Goal: Find specific page/section: Find specific page/section

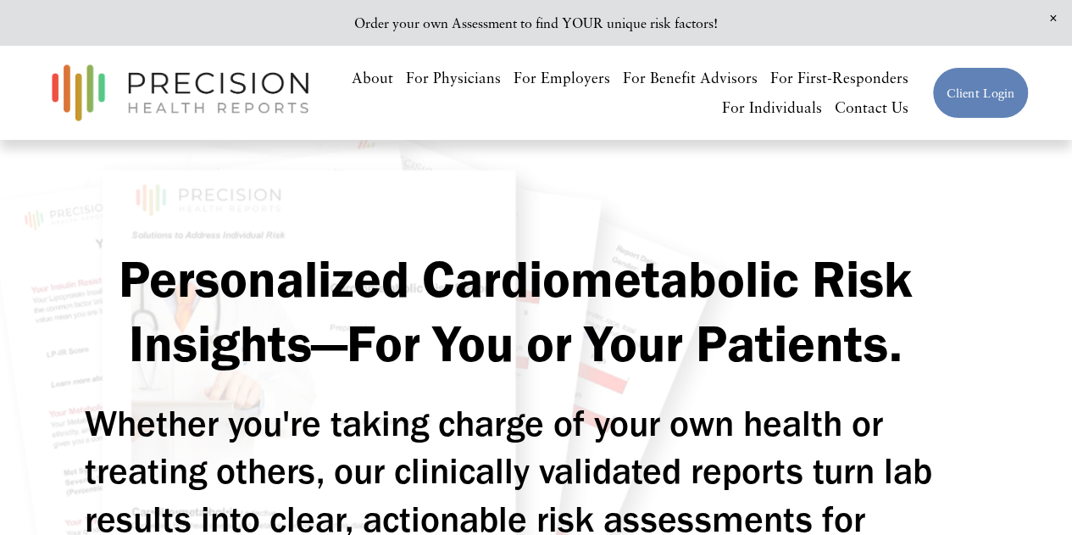
click at [896, 114] on link "Contact Us" at bounding box center [872, 108] width 74 height 30
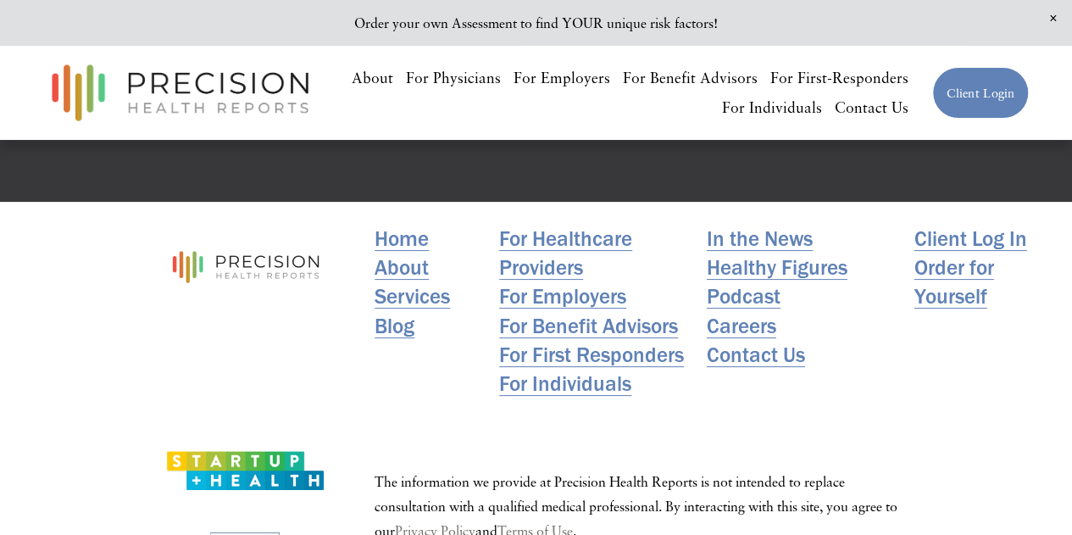
scroll to position [3316, 0]
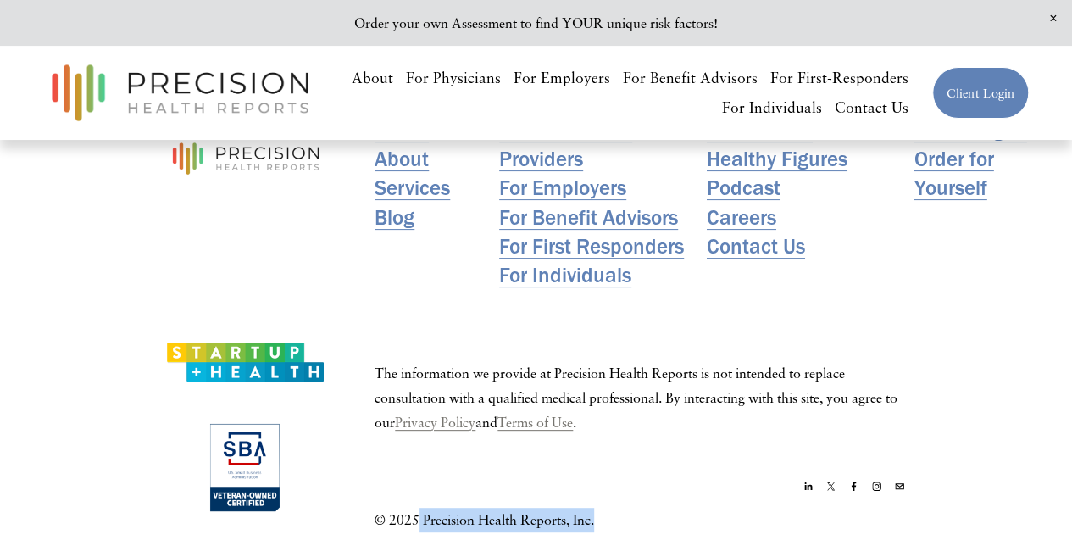
drag, startPoint x: 624, startPoint y: 501, endPoint x: 421, endPoint y: 514, distance: 203.0
click at [421, 514] on div "Home About Services Blog For Healthcare Providers For Employers For Benefit Adv…" at bounding box center [536, 322] width 1072 height 459
copy p "Precision Health Reports, Inc."
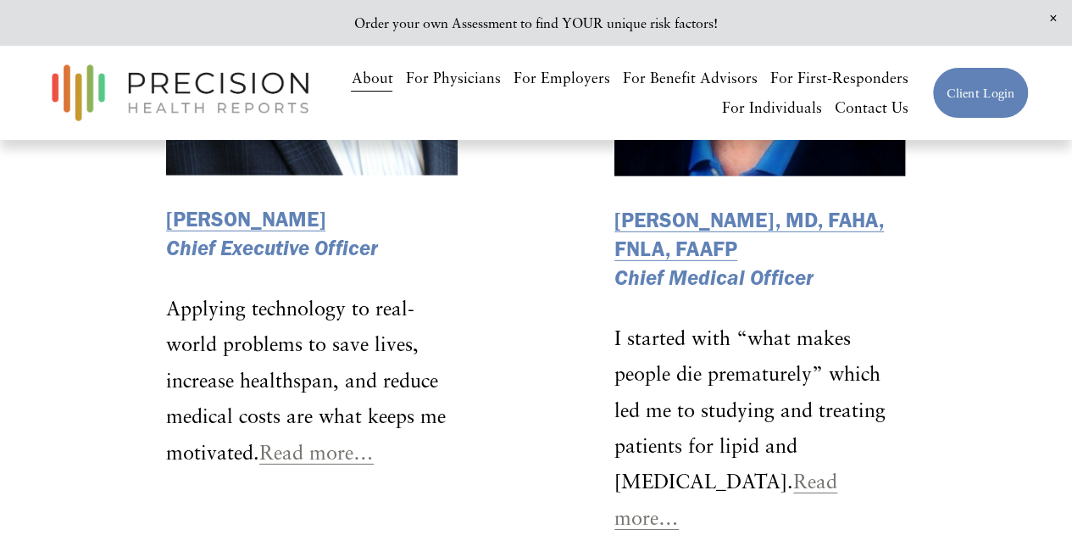
scroll to position [2457, 0]
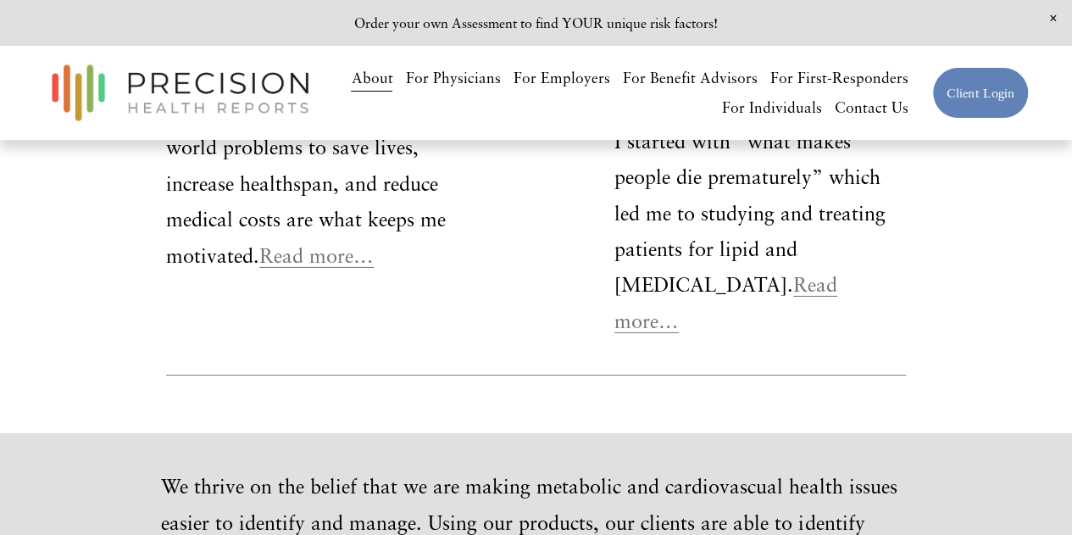
click at [347, 262] on link "Read more…" at bounding box center [316, 255] width 114 height 24
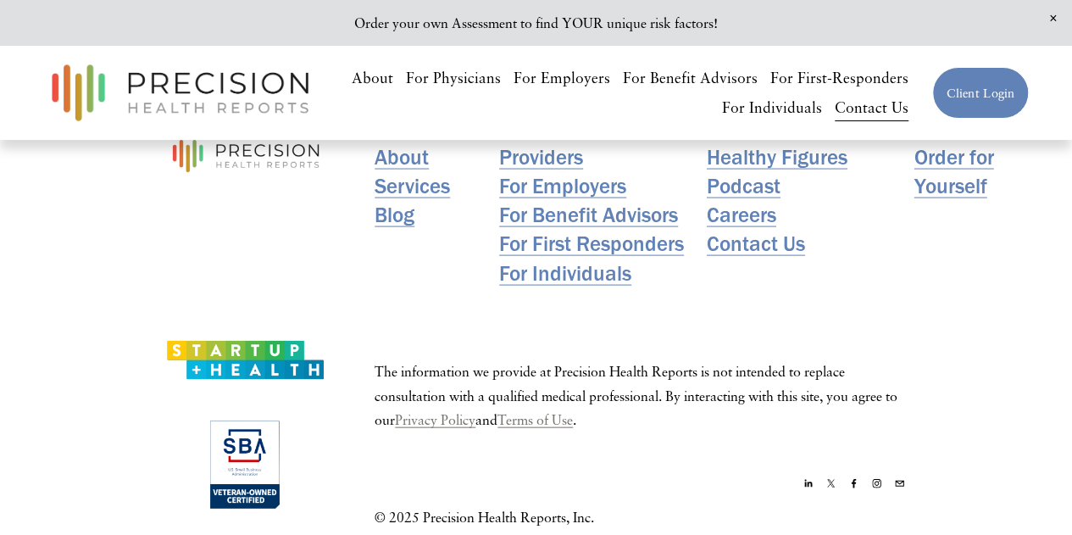
scroll to position [1498, 0]
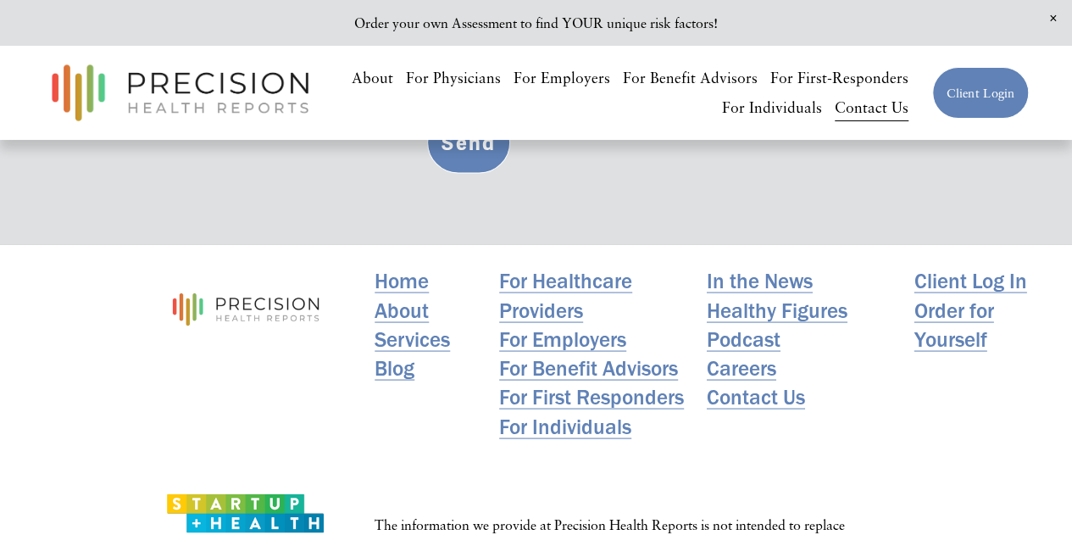
click at [398, 367] on link "Blog" at bounding box center [395, 366] width 40 height 29
click at [766, 270] on link "In the News" at bounding box center [760, 279] width 106 height 29
click at [752, 368] on link "Careers" at bounding box center [741, 366] width 69 height 29
click at [759, 398] on link "Contact Us" at bounding box center [756, 395] width 98 height 29
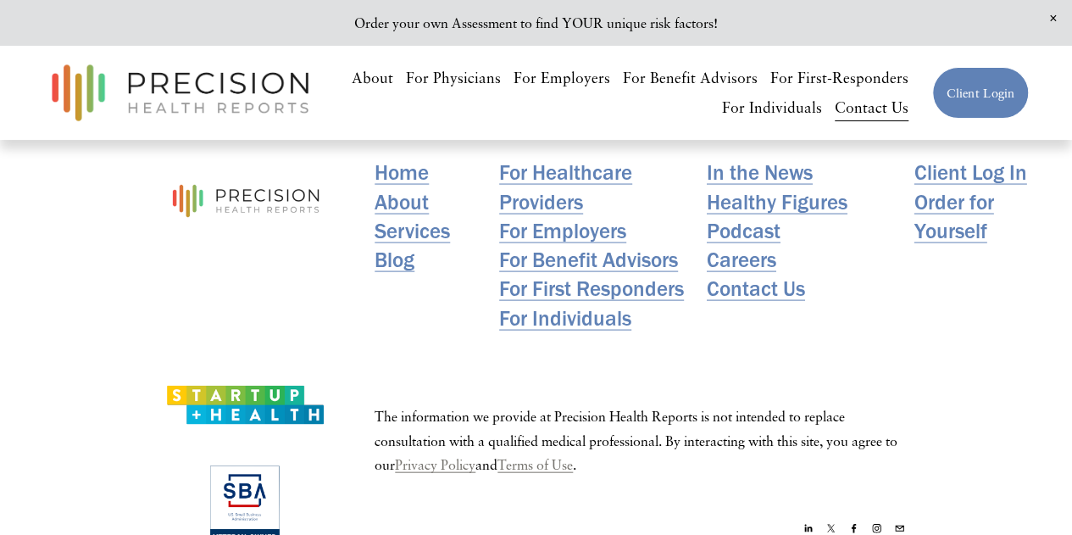
scroll to position [1668, 0]
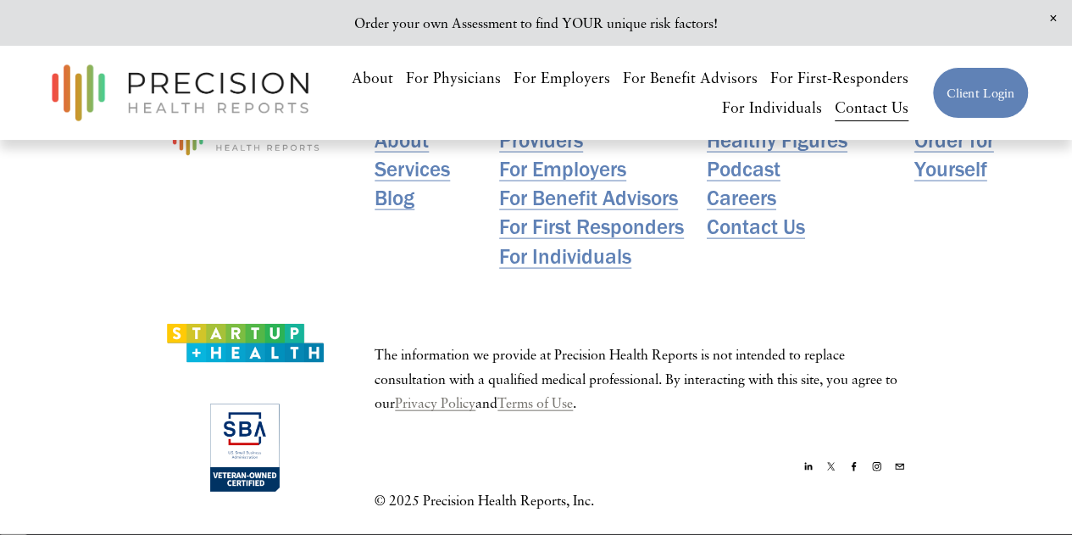
click at [462, 405] on link "Privacy Policy" at bounding box center [435, 403] width 80 height 25
click at [573, 402] on link "Terms of Use" at bounding box center [534, 403] width 75 height 25
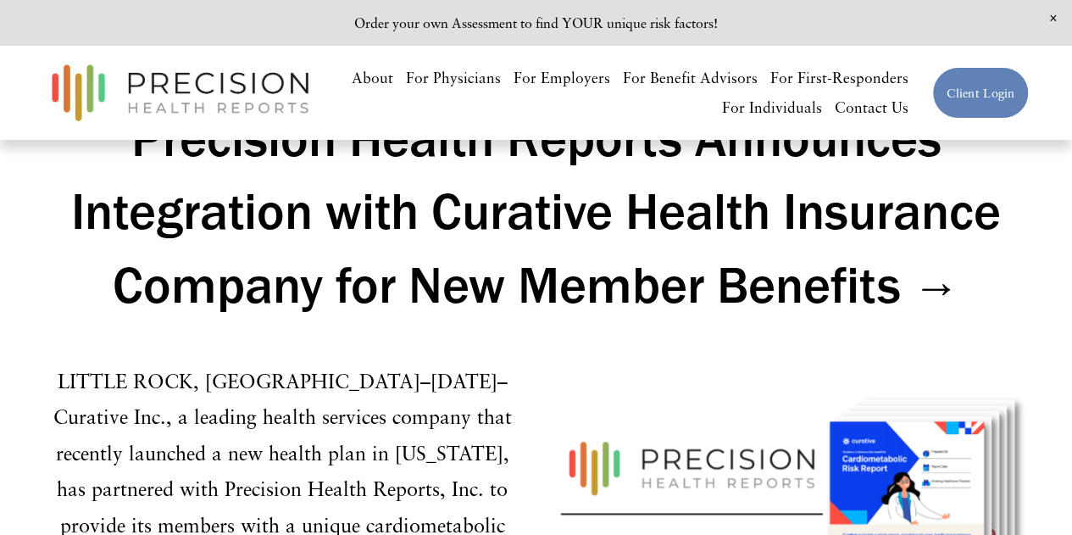
scroll to position [3643, 0]
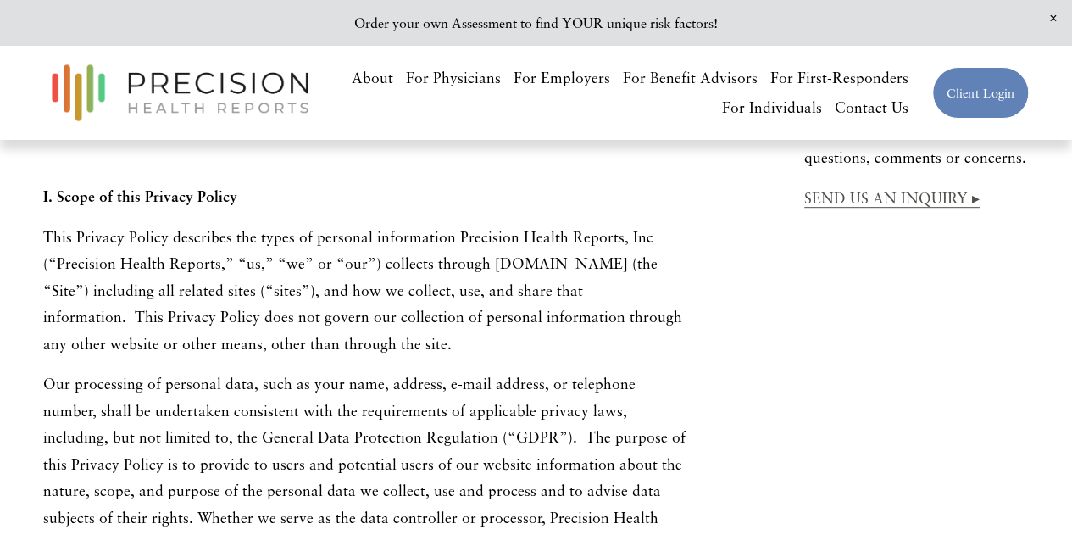
scroll to position [424, 0]
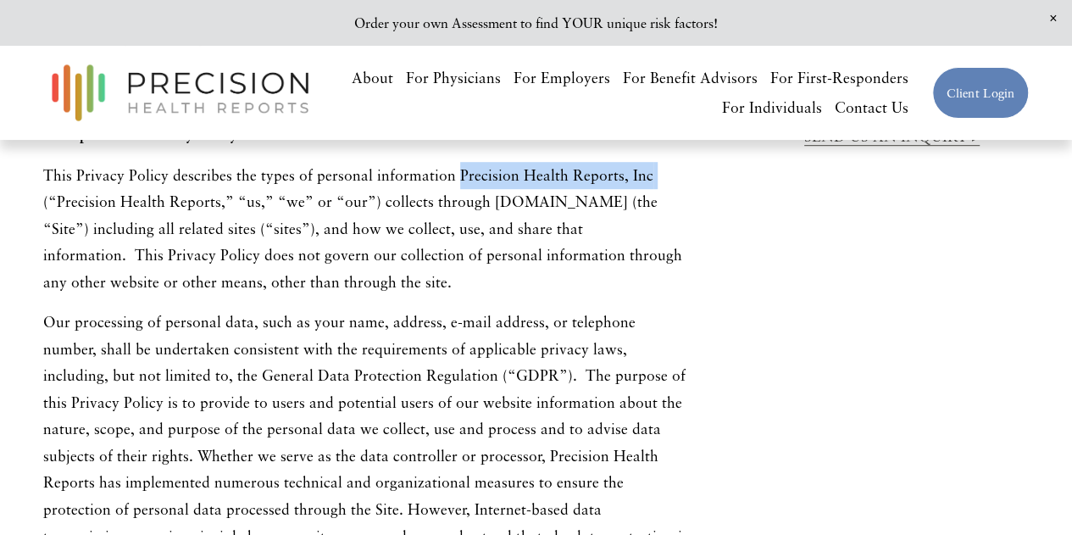
drag, startPoint x: 449, startPoint y: 181, endPoint x: 681, endPoint y: 177, distance: 232.2
click at [681, 177] on p "This Privacy Policy describes the types of personal information Precision Healt…" at bounding box center [367, 229] width 648 height 134
copy p "Precision Health Reports, Inc"
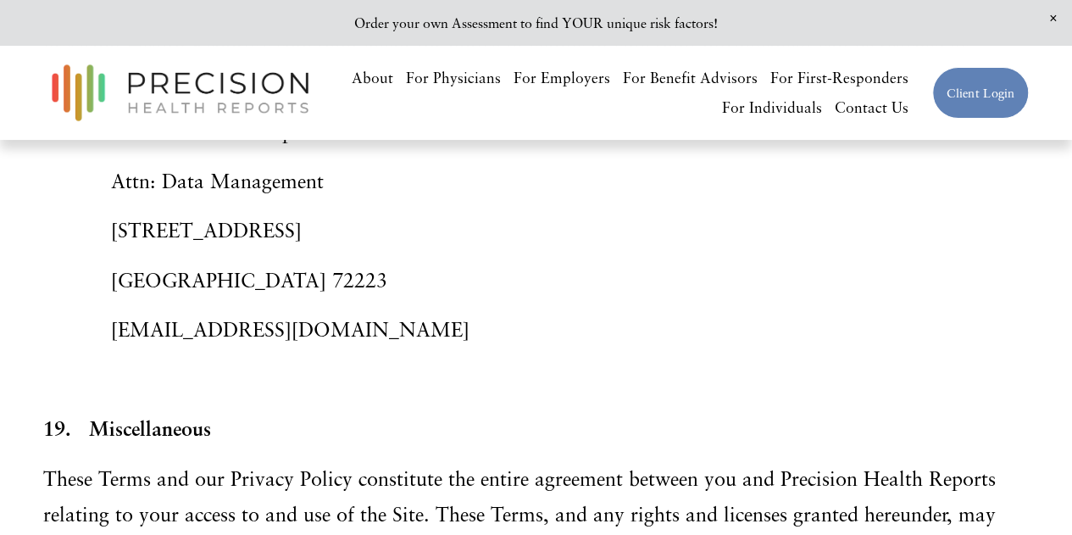
scroll to position [11562, 0]
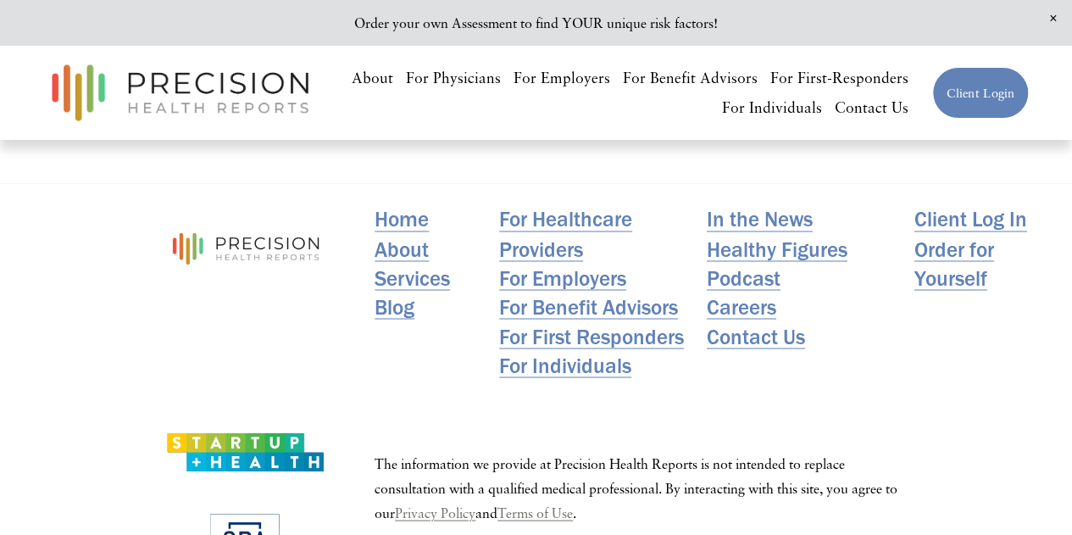
scroll to position [1476, 0]
